Goal: Transaction & Acquisition: Book appointment/travel/reservation

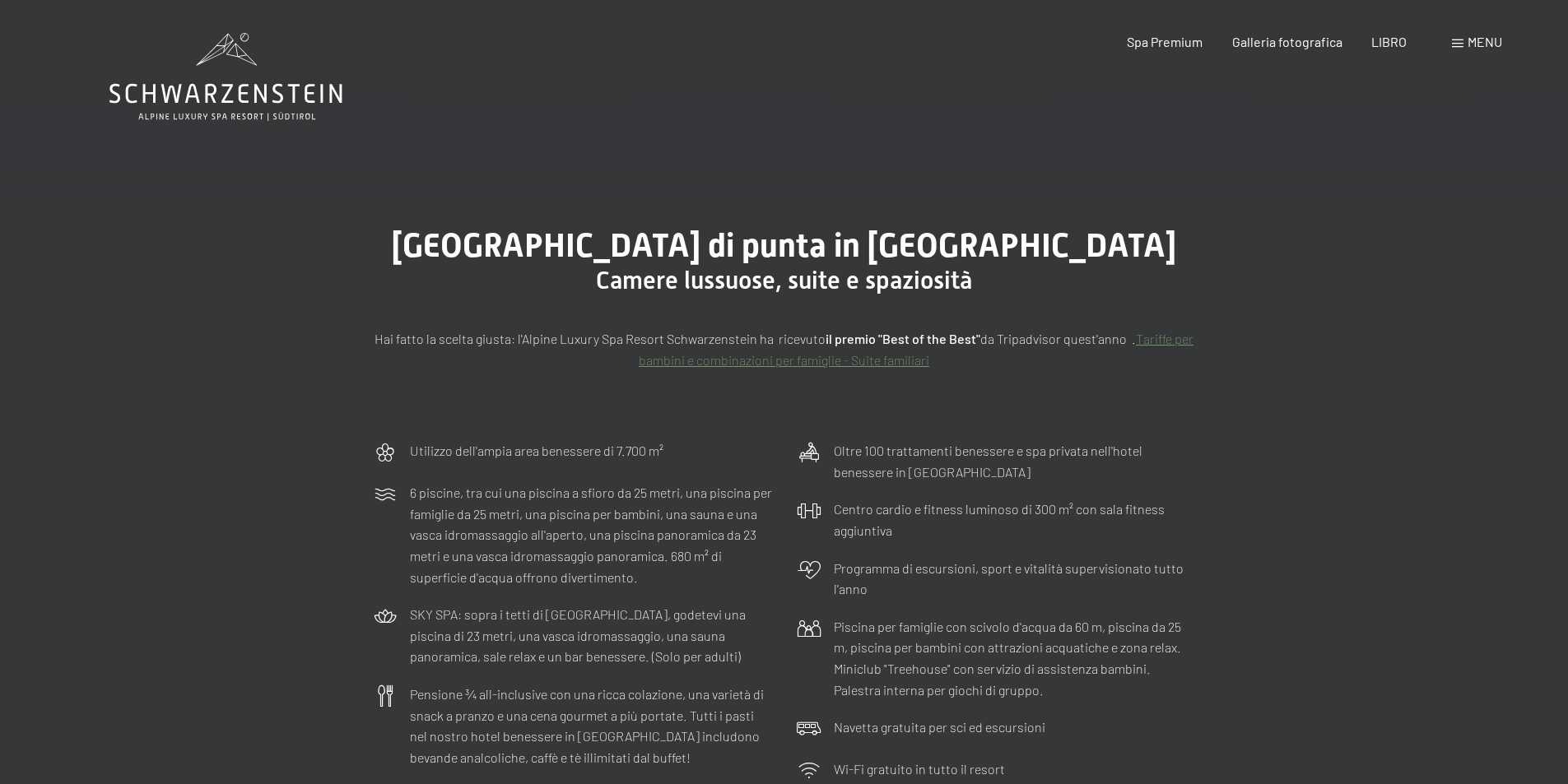
click at [756, 175] on div "Il vostro hotel di punta in Alto Adige - Mountain Living Camere lussuose, suite…" at bounding box center [784, 299] width 1568 height 268
click at [1391, 42] on font "LIBRO" at bounding box center [1389, 39] width 35 height 16
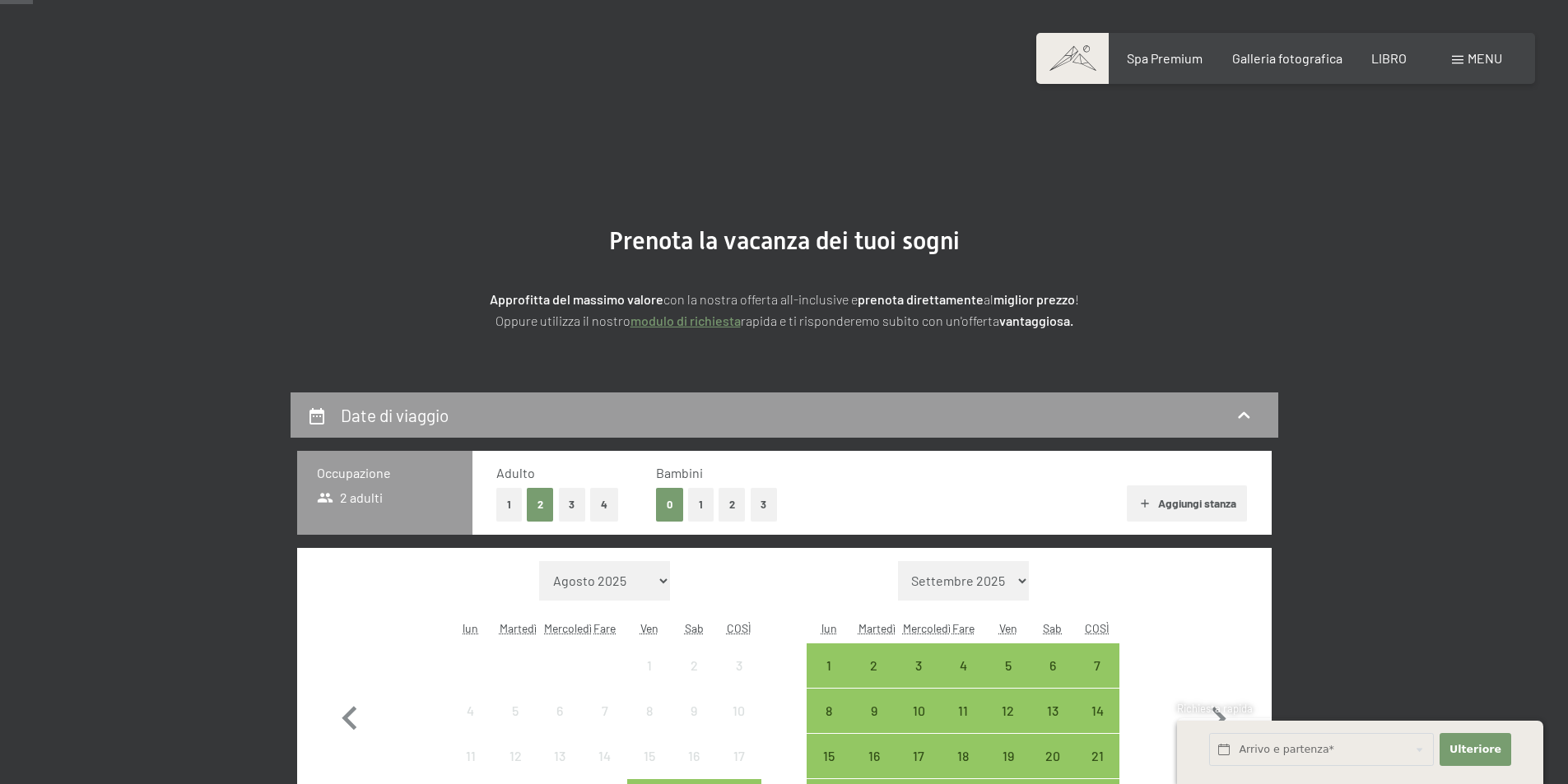
scroll to position [165, 0]
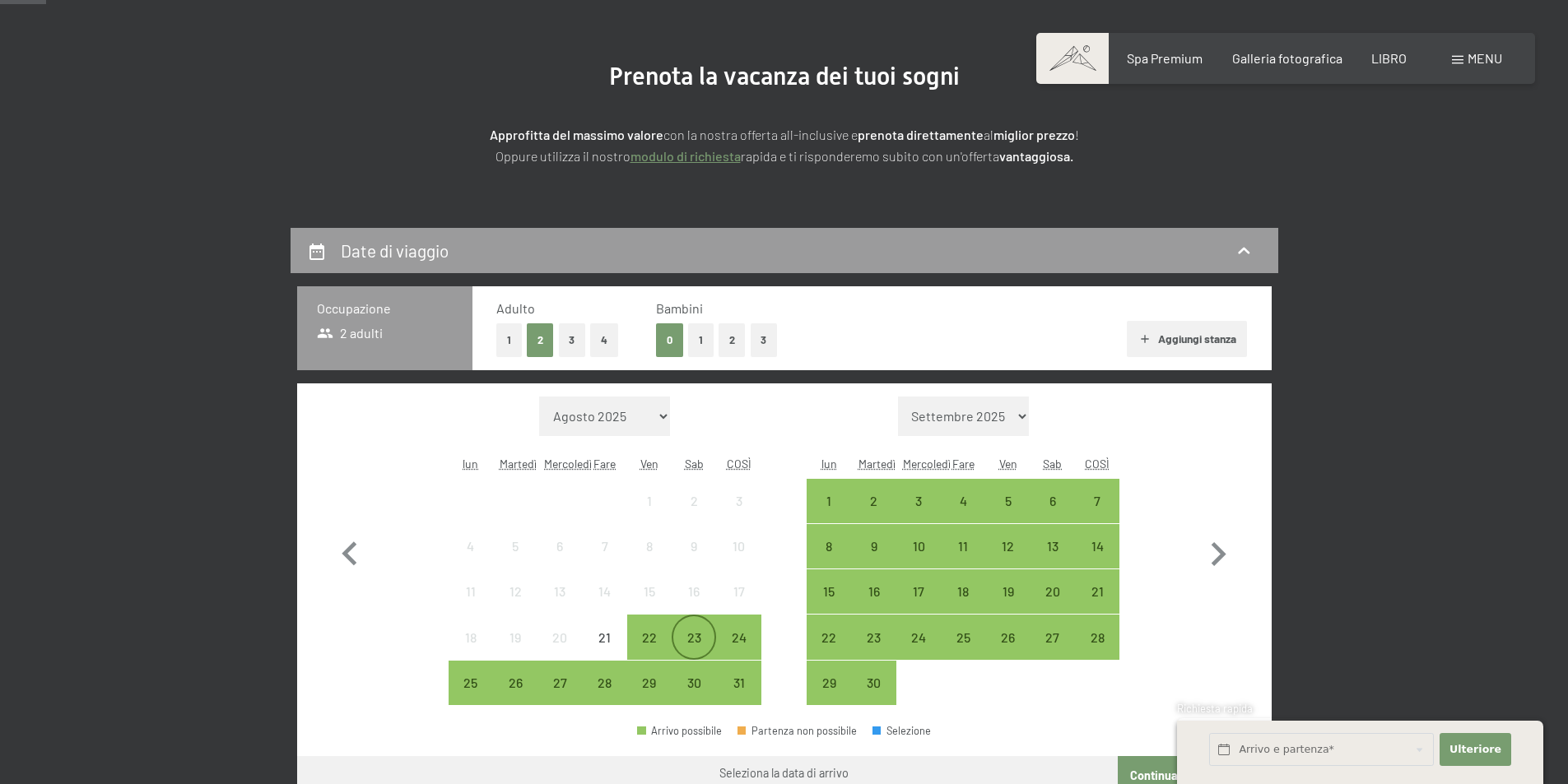
click at [693, 636] on font "23" at bounding box center [695, 638] width 14 height 16
